Goal: Task Accomplishment & Management: Manage account settings

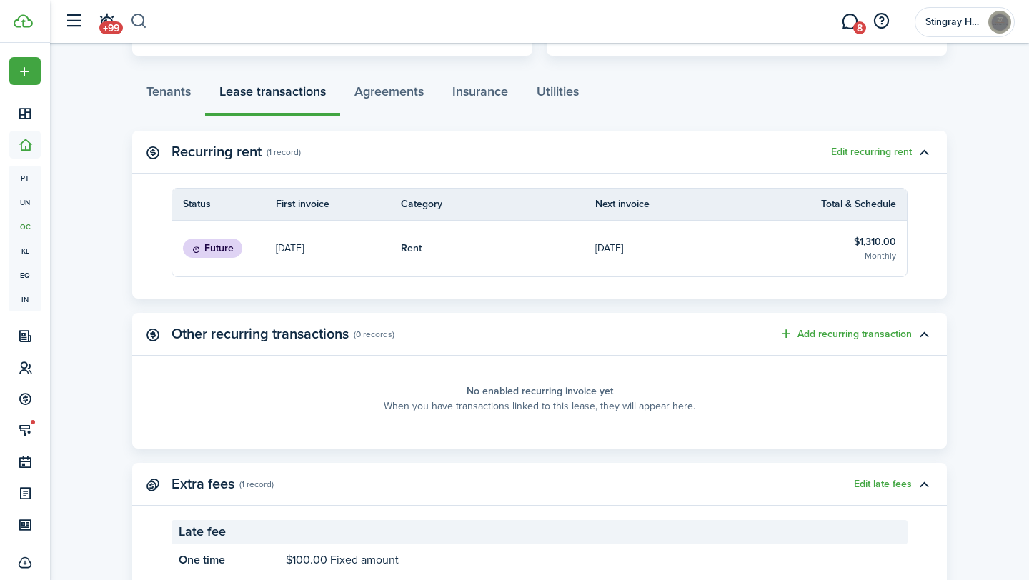
click at [139, 21] on button "button" at bounding box center [139, 21] width 18 height 24
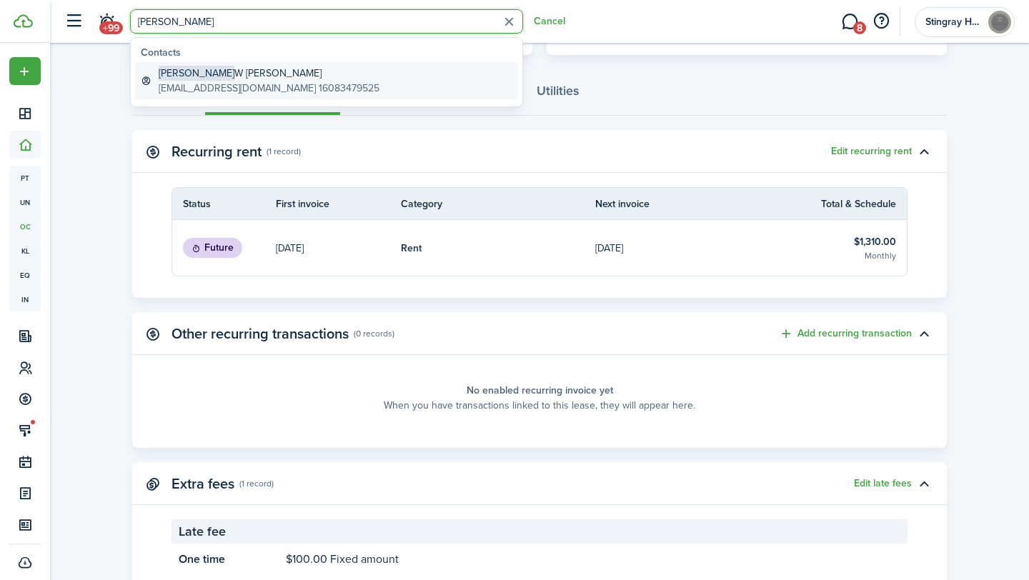
type input "[PERSON_NAME]"
click at [200, 79] on global-search-item-title "[PERSON_NAME]" at bounding box center [269, 73] width 221 height 15
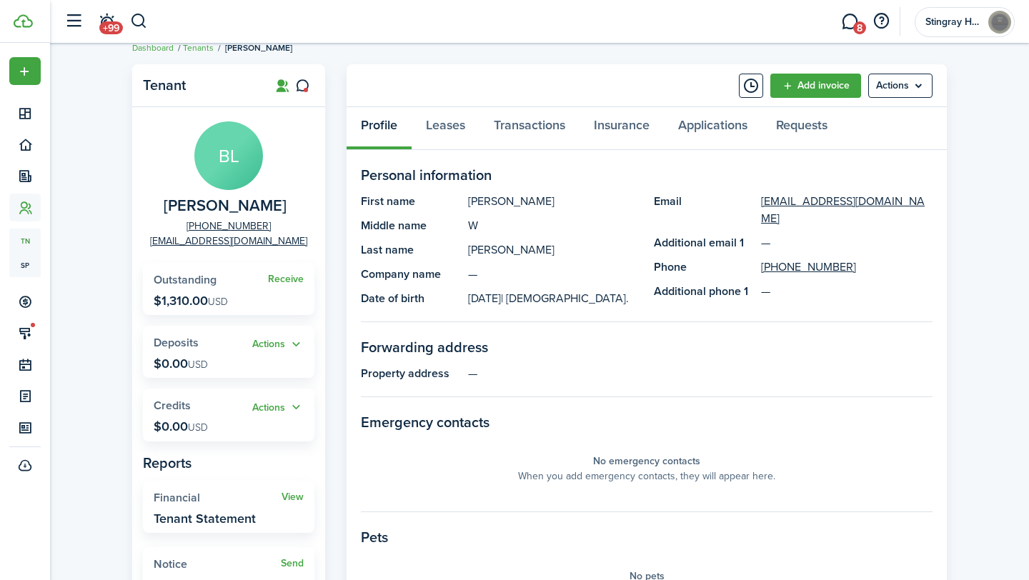
scroll to position [20, 0]
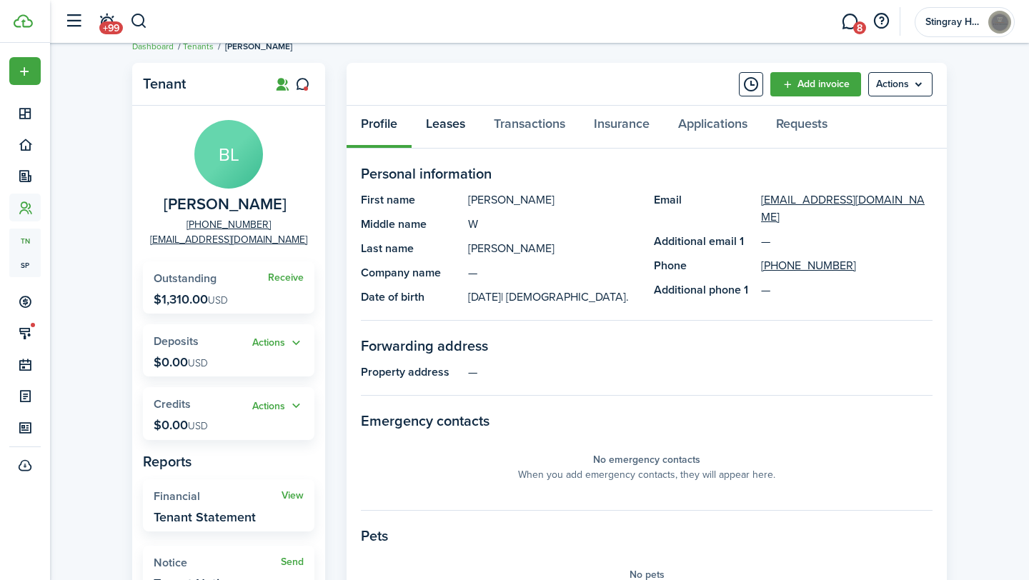
click at [446, 121] on link "Leases" at bounding box center [445, 127] width 68 height 43
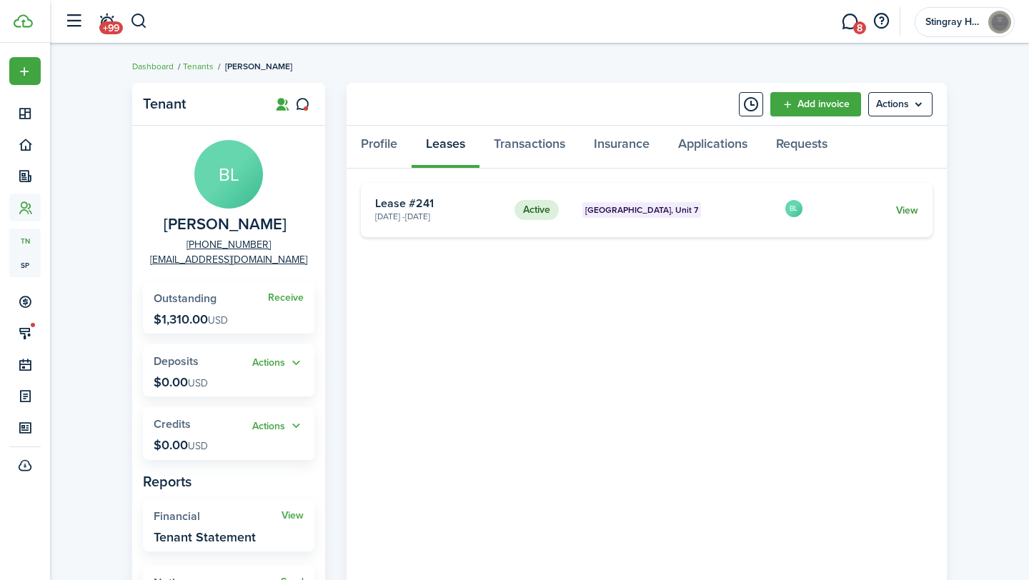
click at [900, 210] on link "View" at bounding box center [907, 210] width 22 height 15
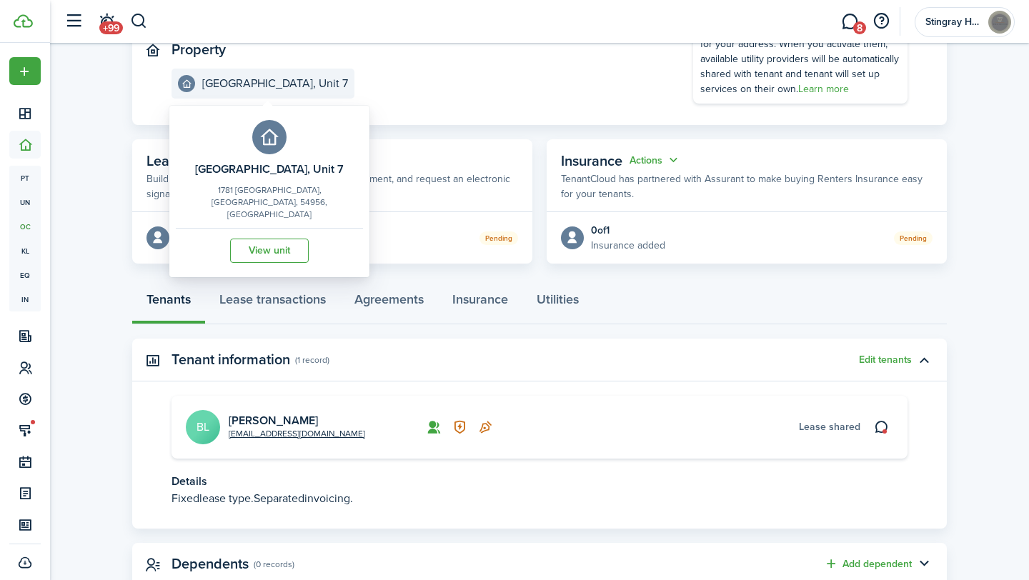
scroll to position [168, 0]
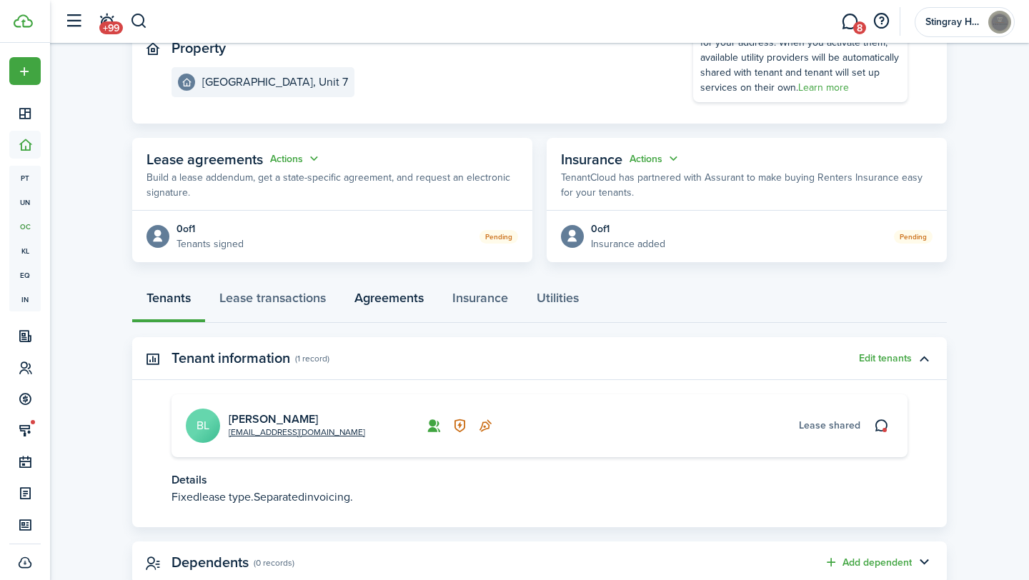
click at [386, 295] on link "Agreements" at bounding box center [389, 301] width 98 height 43
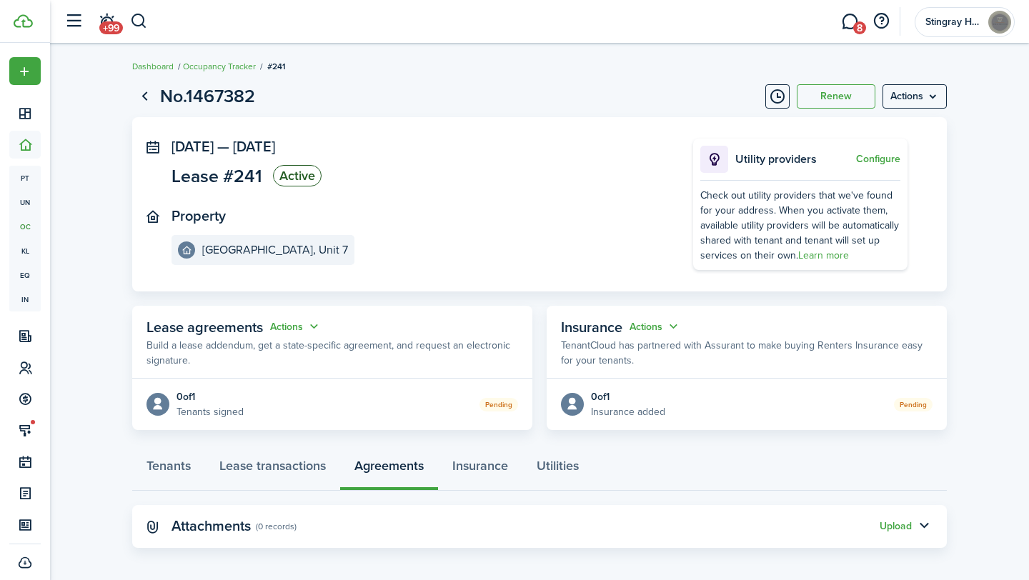
scroll to position [6, 0]
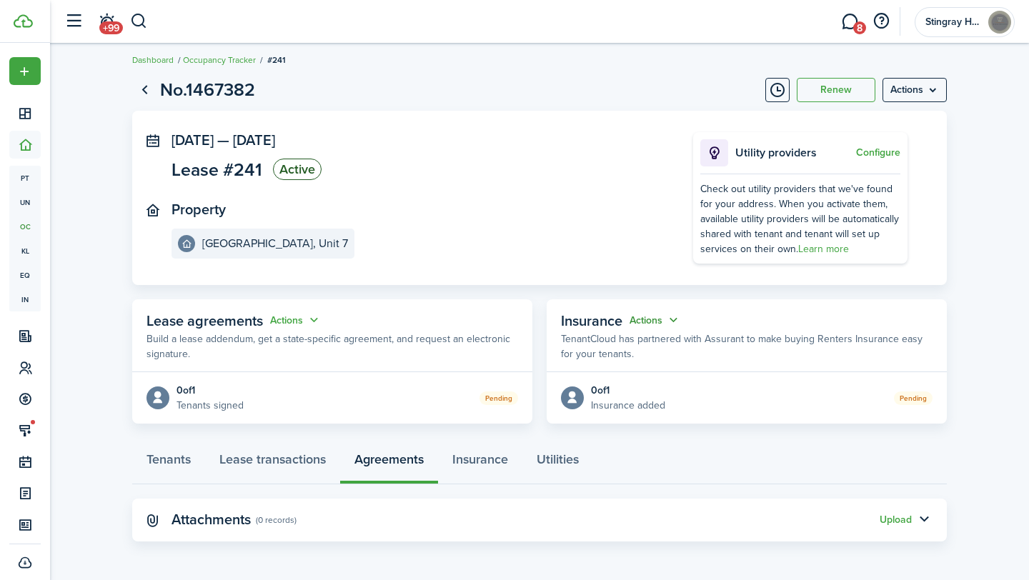
click at [674, 318] on button "Actions" at bounding box center [654, 320] width 51 height 16
click at [639, 348] on button "Edit" at bounding box center [619, 347] width 125 height 25
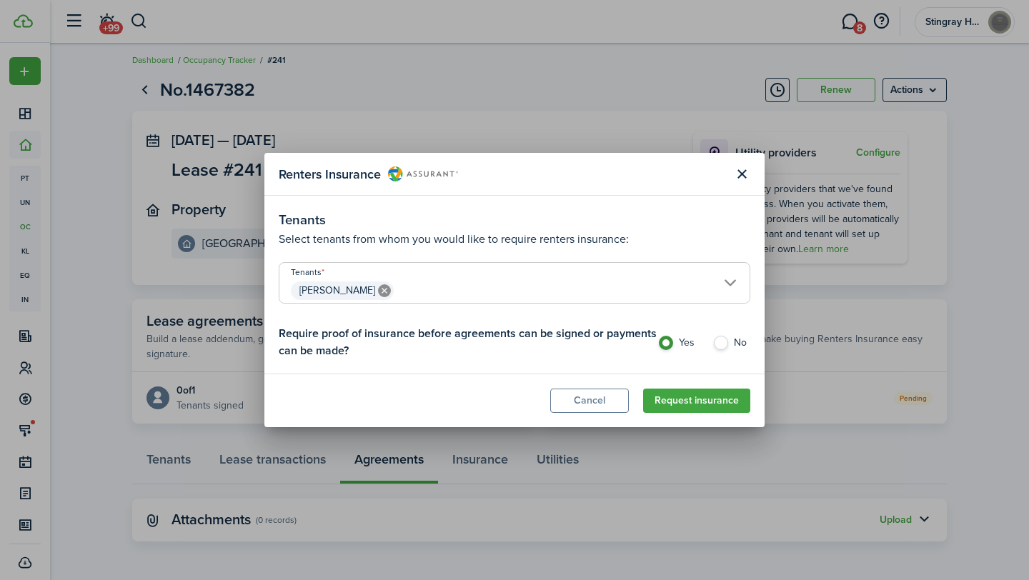
click at [724, 339] on label "No" at bounding box center [731, 346] width 38 height 21
radio input "false"
radio input "true"
click at [743, 174] on button "Close modal" at bounding box center [741, 174] width 24 height 24
